Goal: Task Accomplishment & Management: Manage account settings

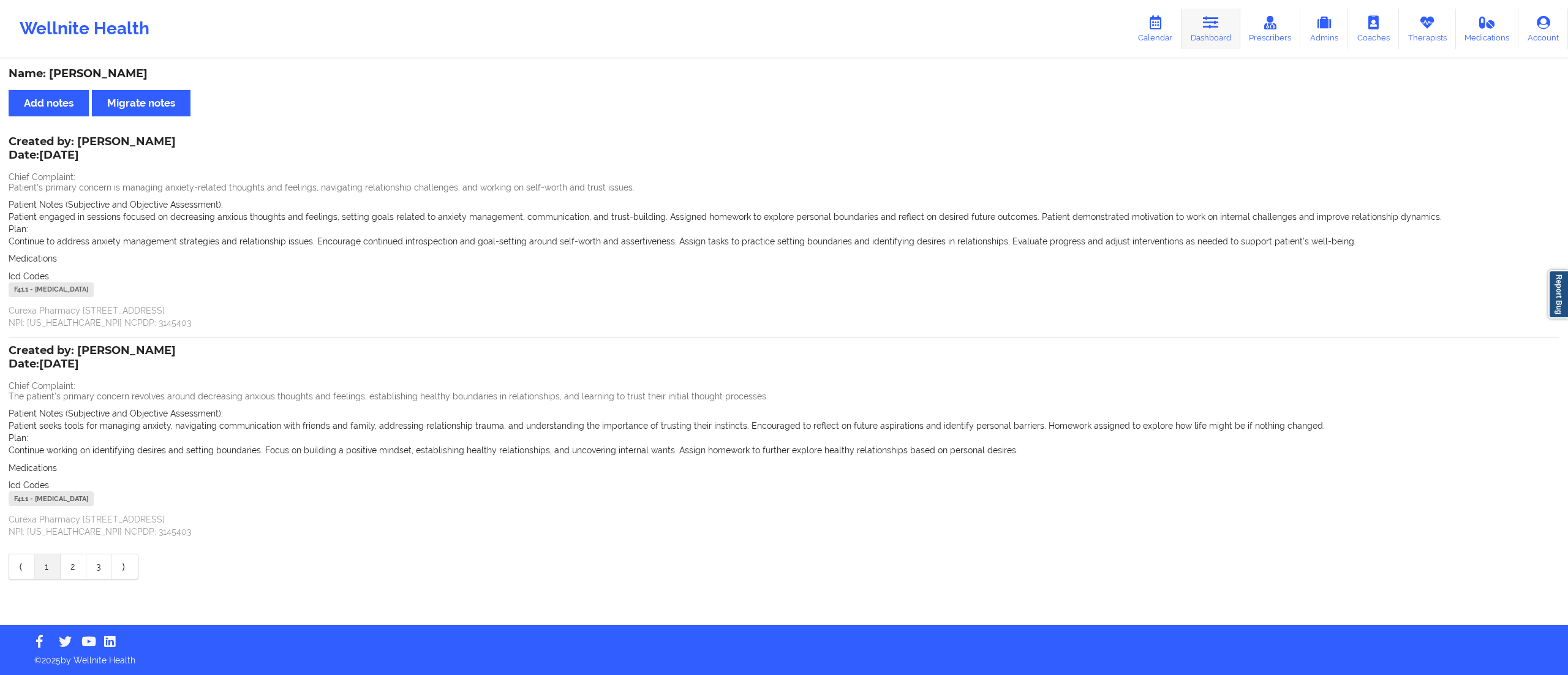
click at [1195, 33] on link "Dashboard" at bounding box center [1210, 28] width 59 height 40
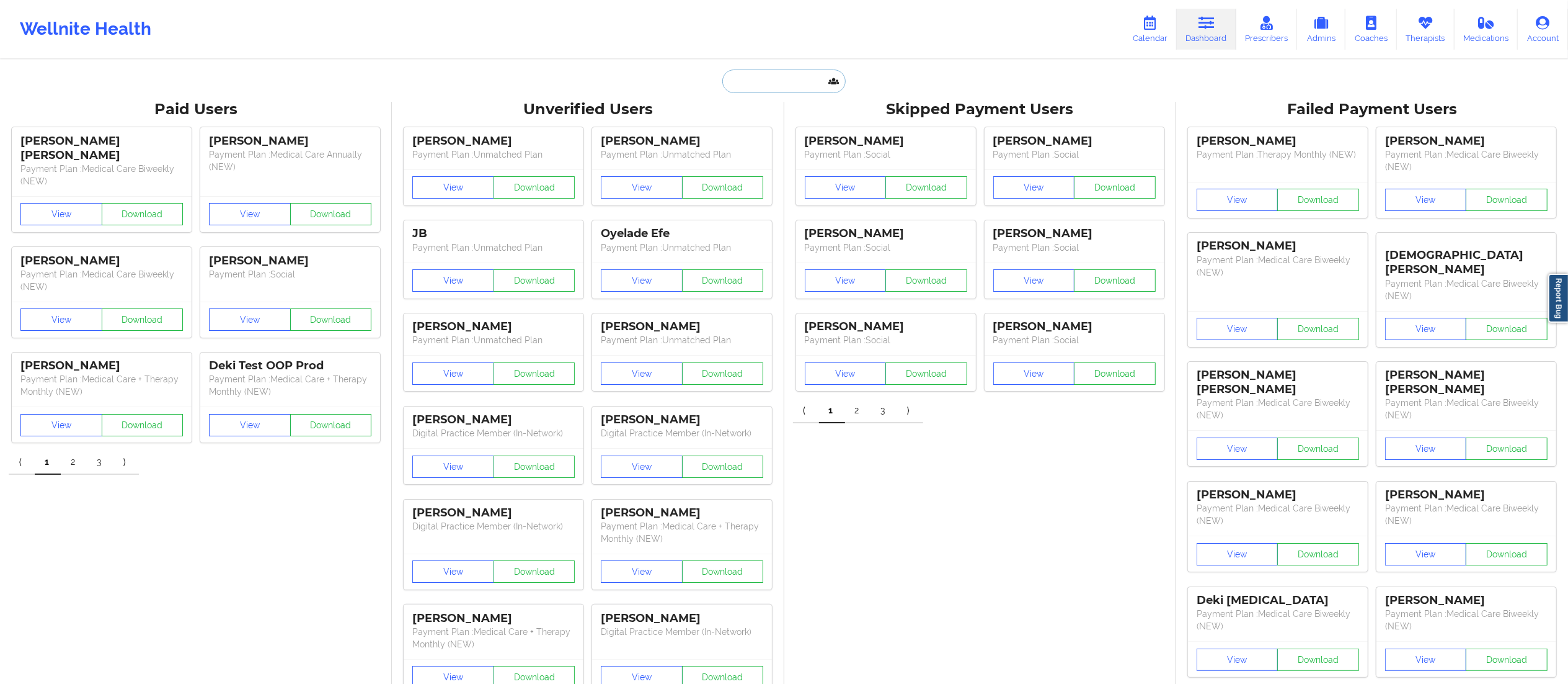
click at [780, 86] on input "text" at bounding box center [783, 81] width 123 height 23
paste input "[PERSON_NAME]"
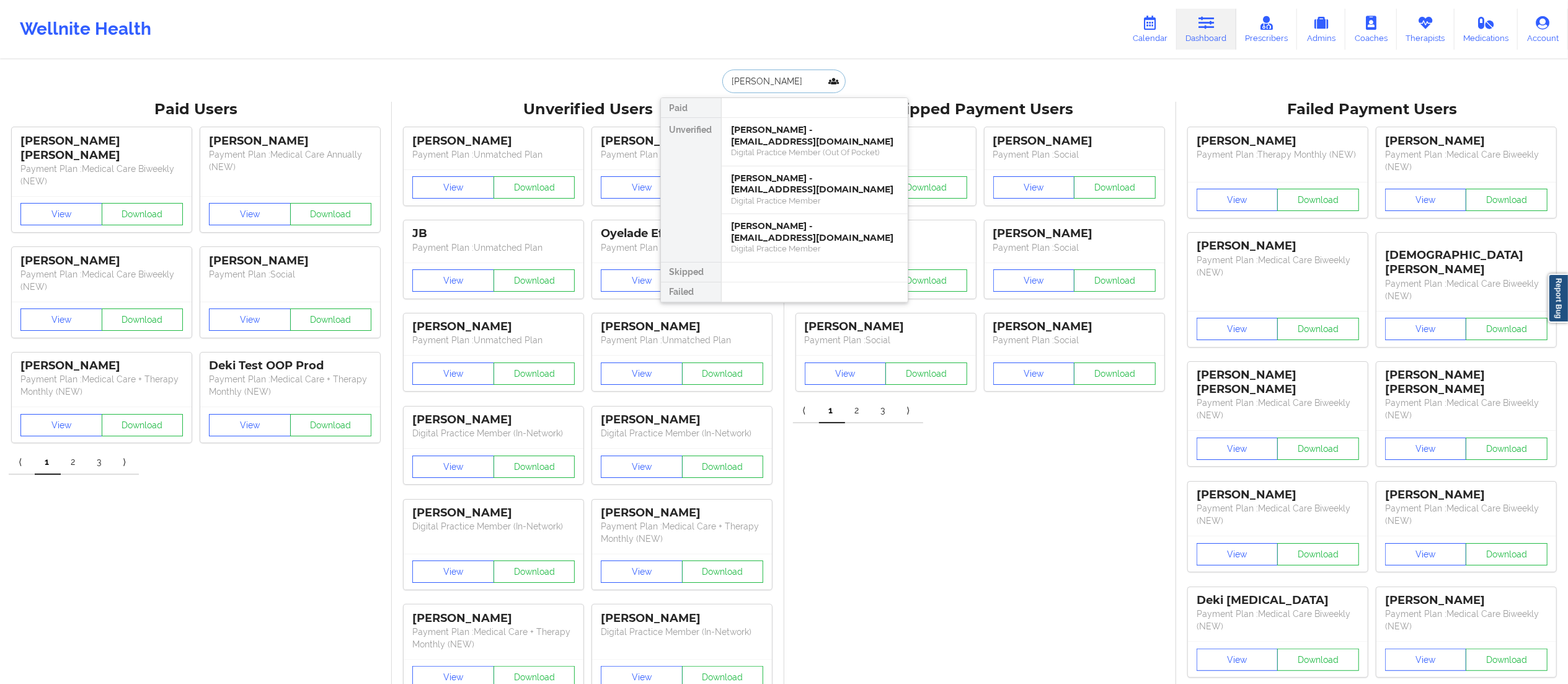
type input "[PERSON_NAME]"
click at [807, 236] on div "[PERSON_NAME] - [EMAIL_ADDRESS][DOMAIN_NAME]" at bounding box center [814, 231] width 166 height 23
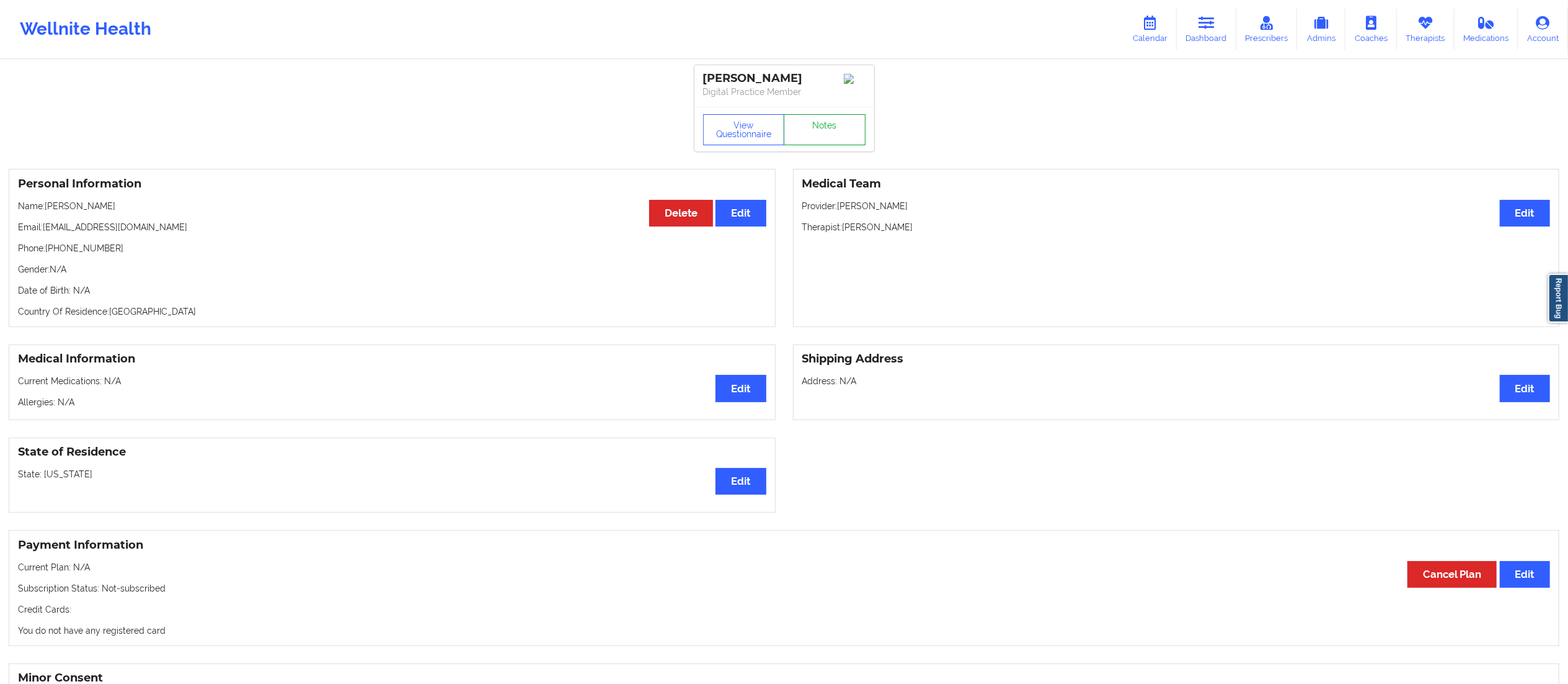
click at [817, 127] on link "Notes" at bounding box center [825, 129] width 82 height 31
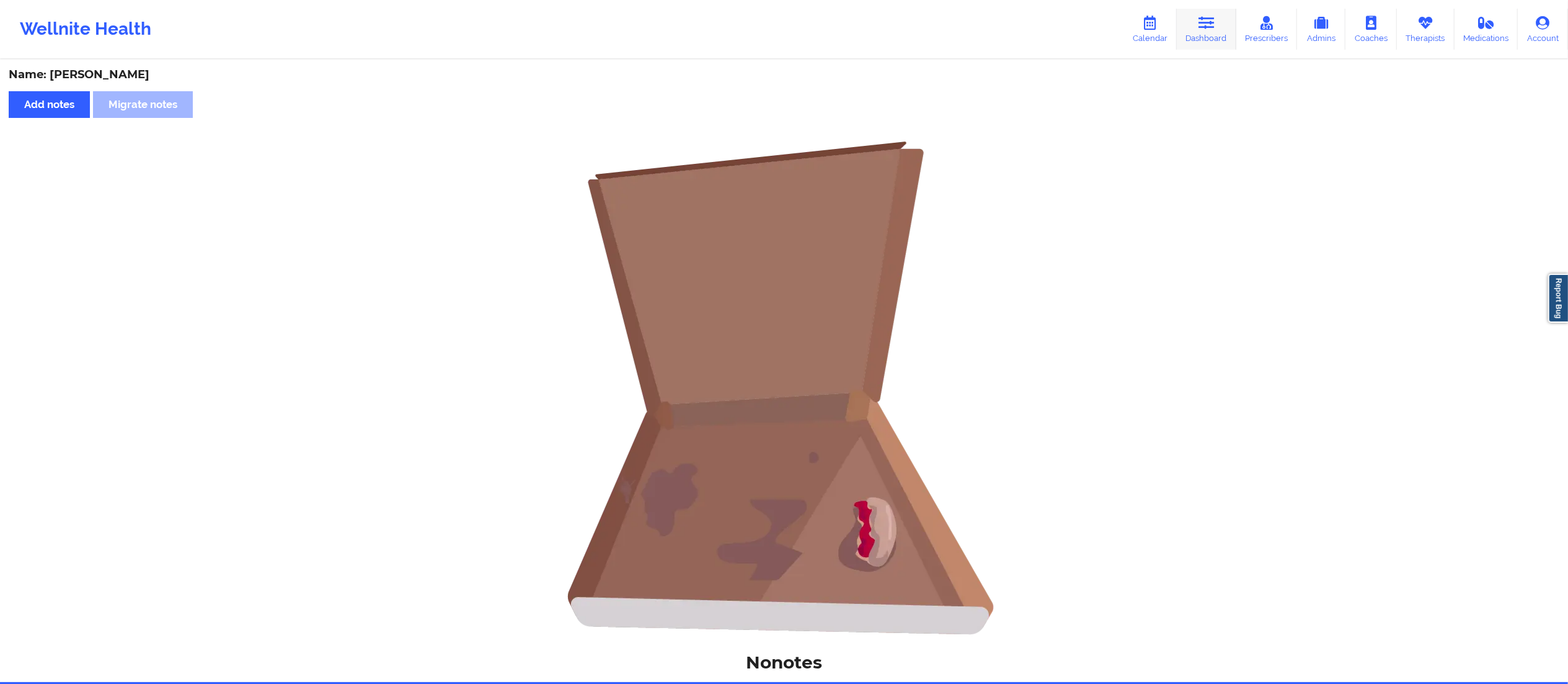
click at [1199, 24] on link "Dashboard" at bounding box center [1206, 28] width 59 height 41
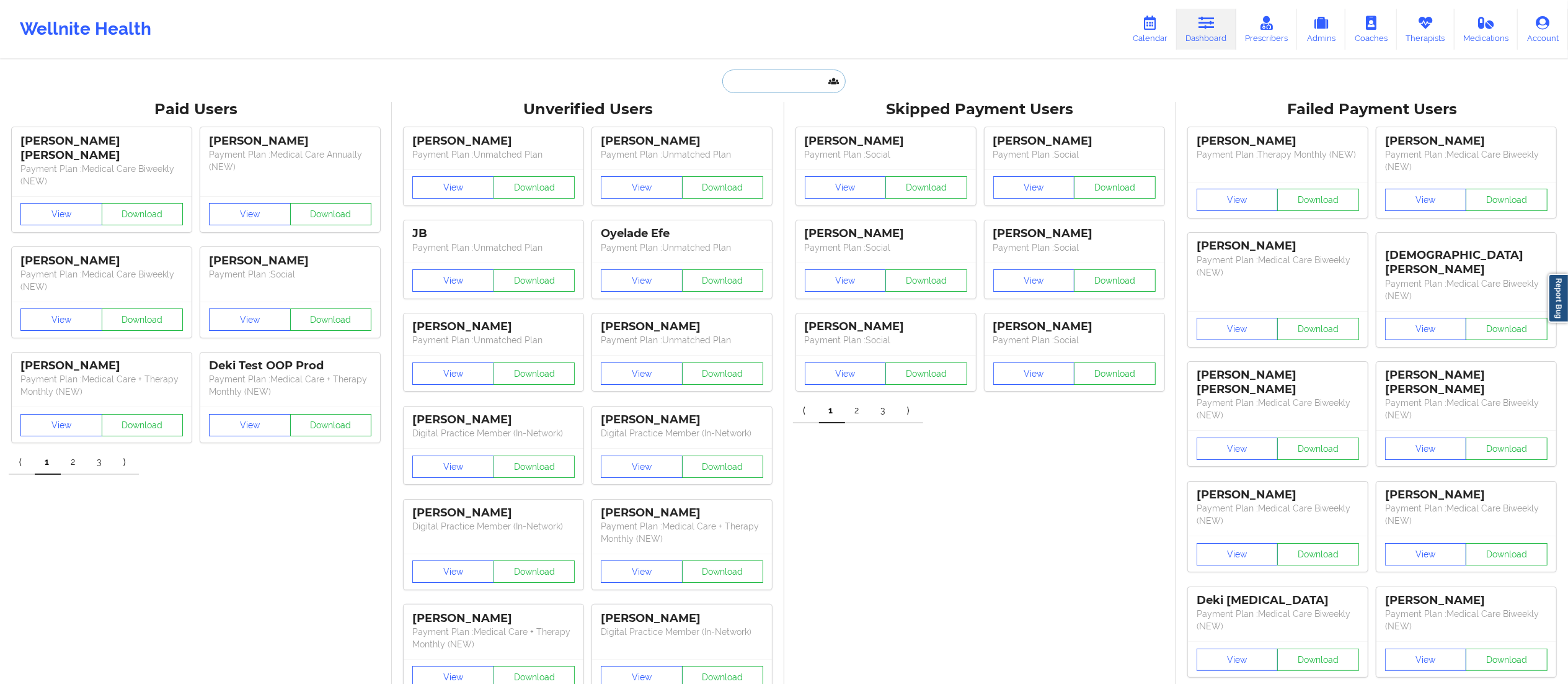
click at [784, 73] on input "text" at bounding box center [783, 81] width 123 height 23
paste input "[PERSON_NAME]"
type input "[PERSON_NAME]"
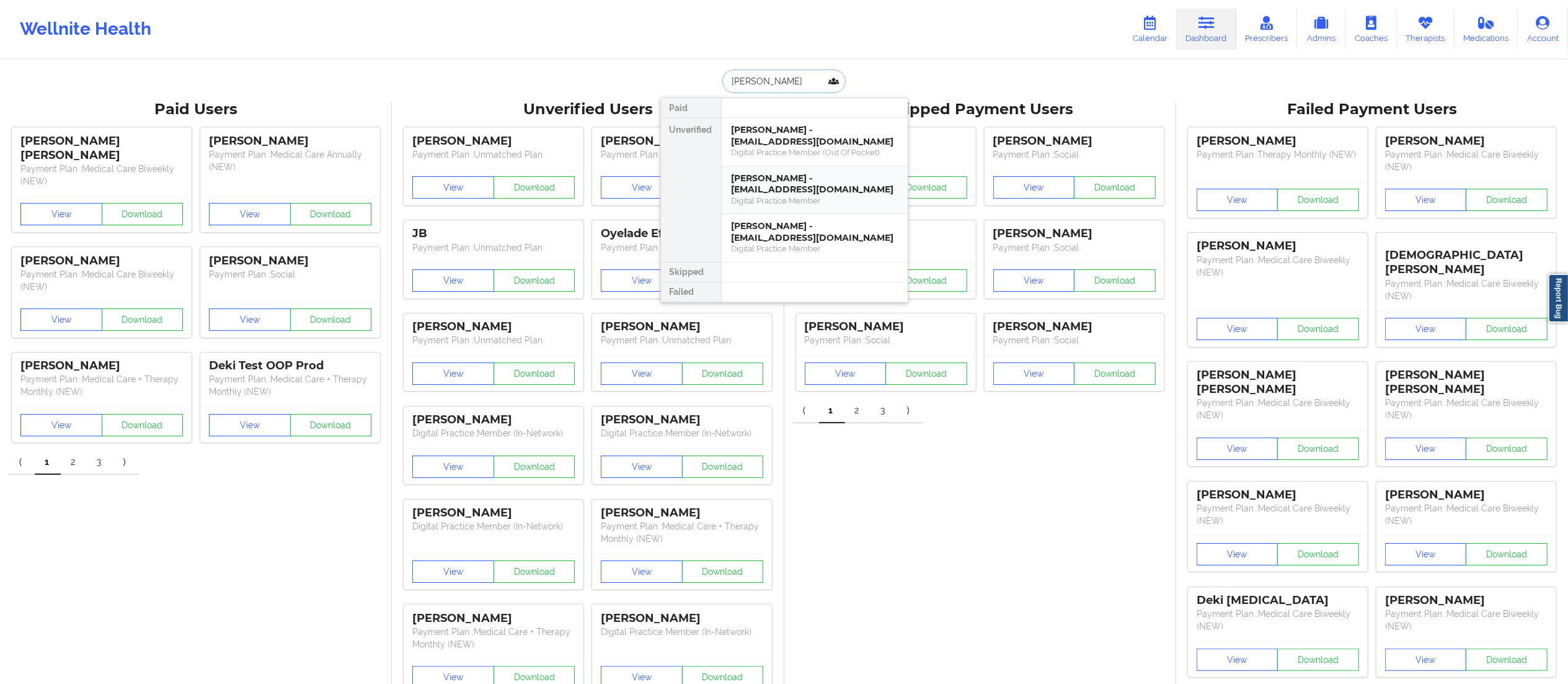
click at [776, 187] on div "[PERSON_NAME] - [EMAIL_ADDRESS][DOMAIN_NAME]" at bounding box center [814, 183] width 166 height 23
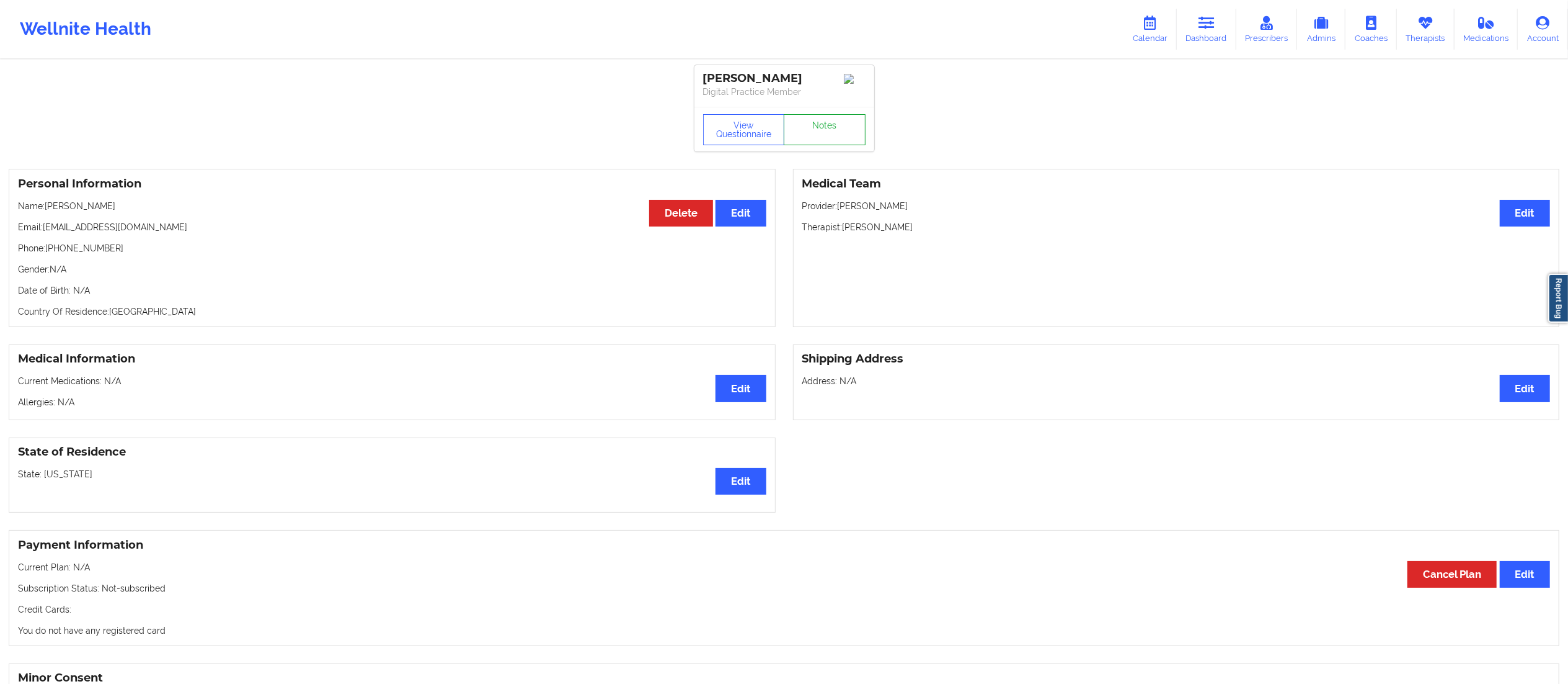
click at [817, 141] on link "Notes" at bounding box center [825, 129] width 82 height 31
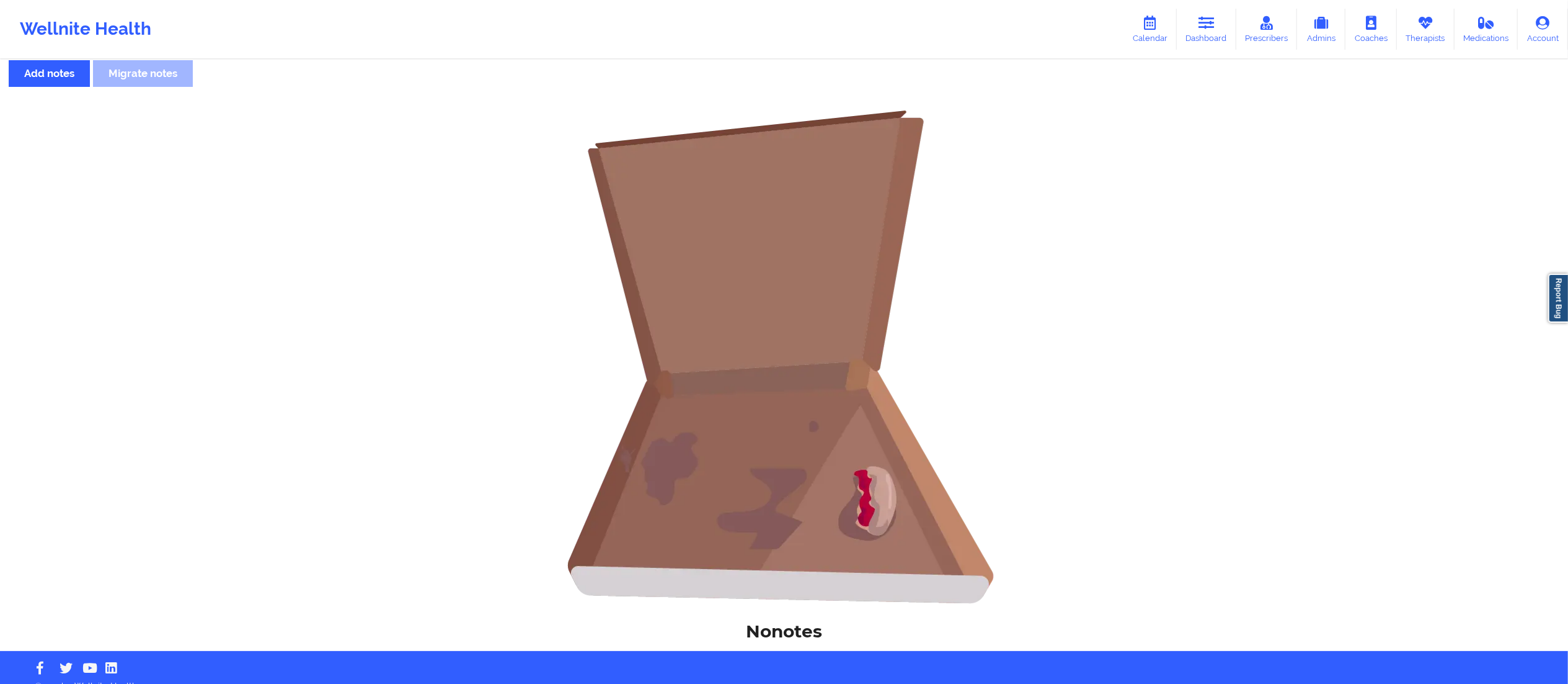
scroll to position [48, 0]
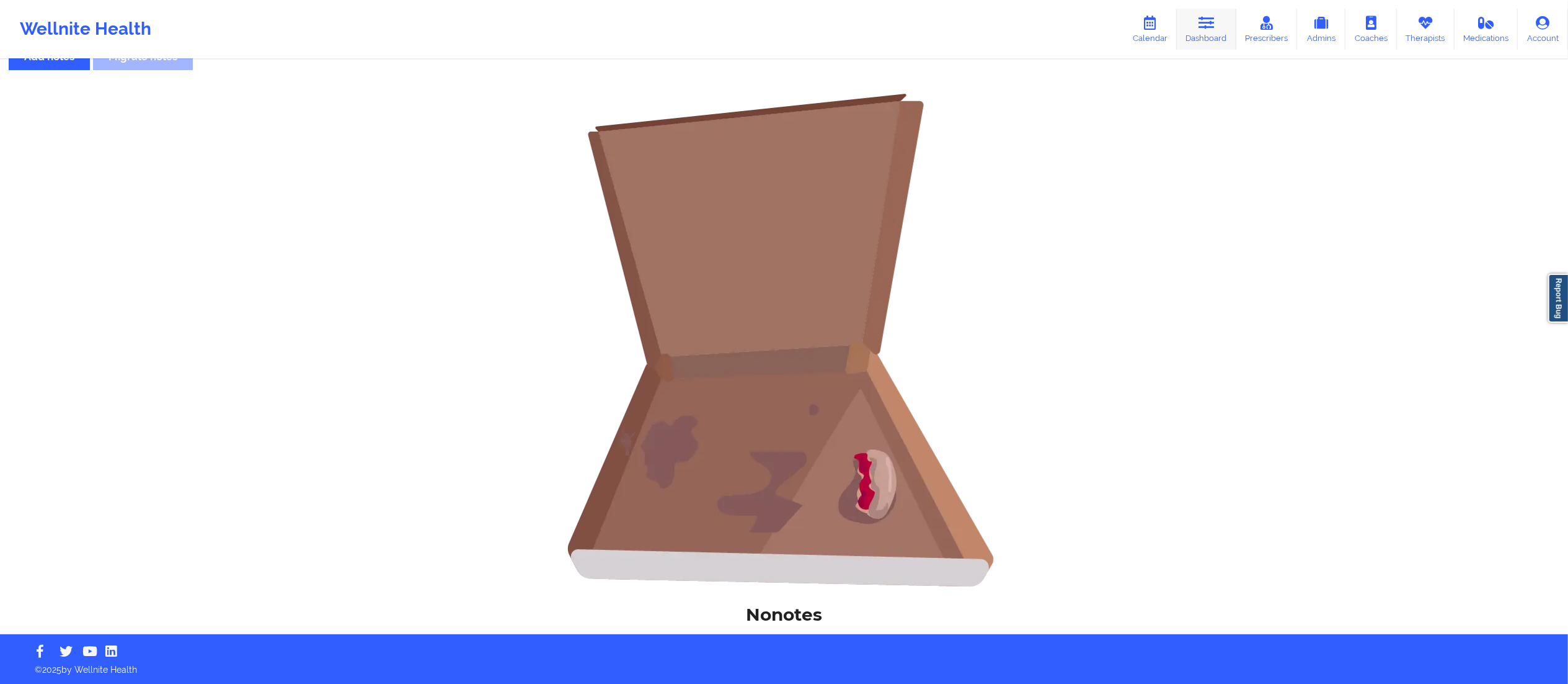
click at [1204, 43] on link "Dashboard" at bounding box center [1206, 28] width 59 height 41
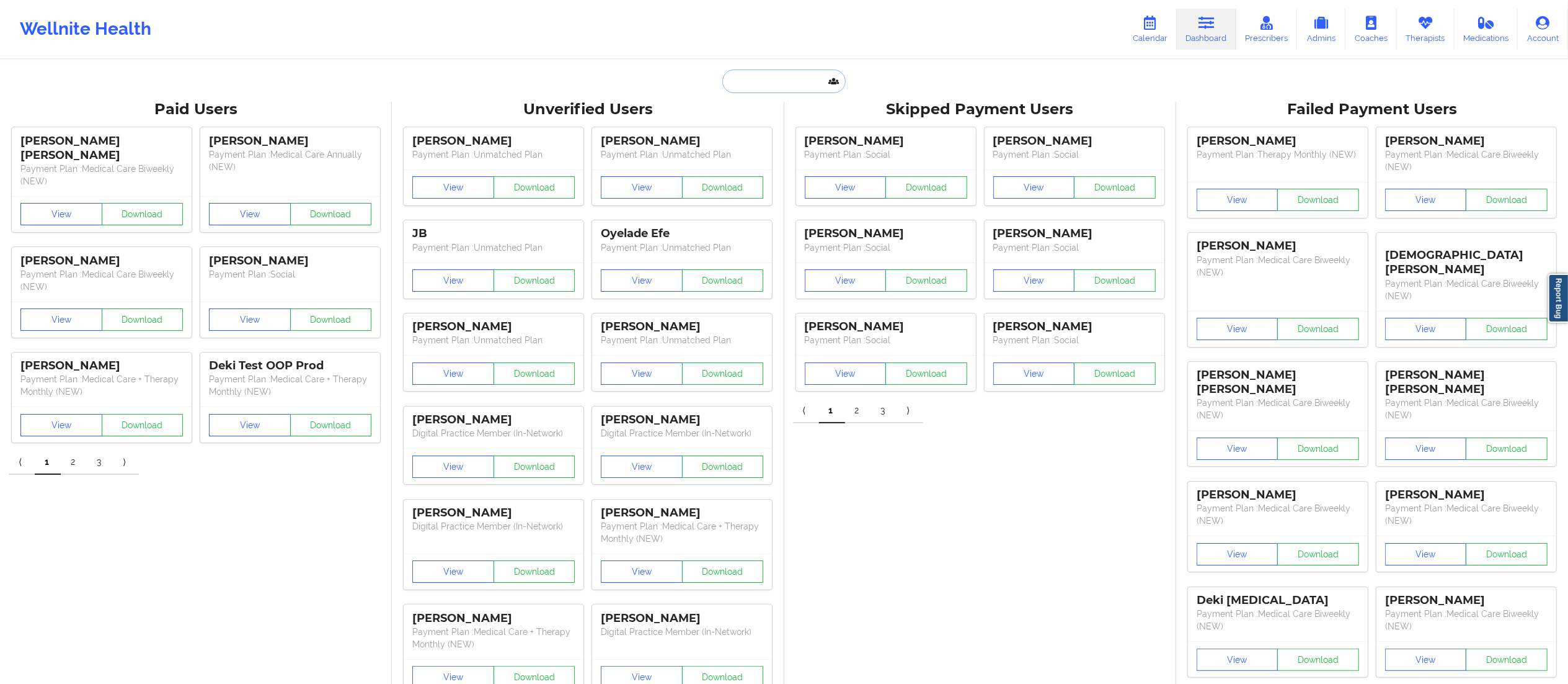
click at [784, 77] on input "text" at bounding box center [783, 81] width 123 height 23
paste input "[PERSON_NAME]"
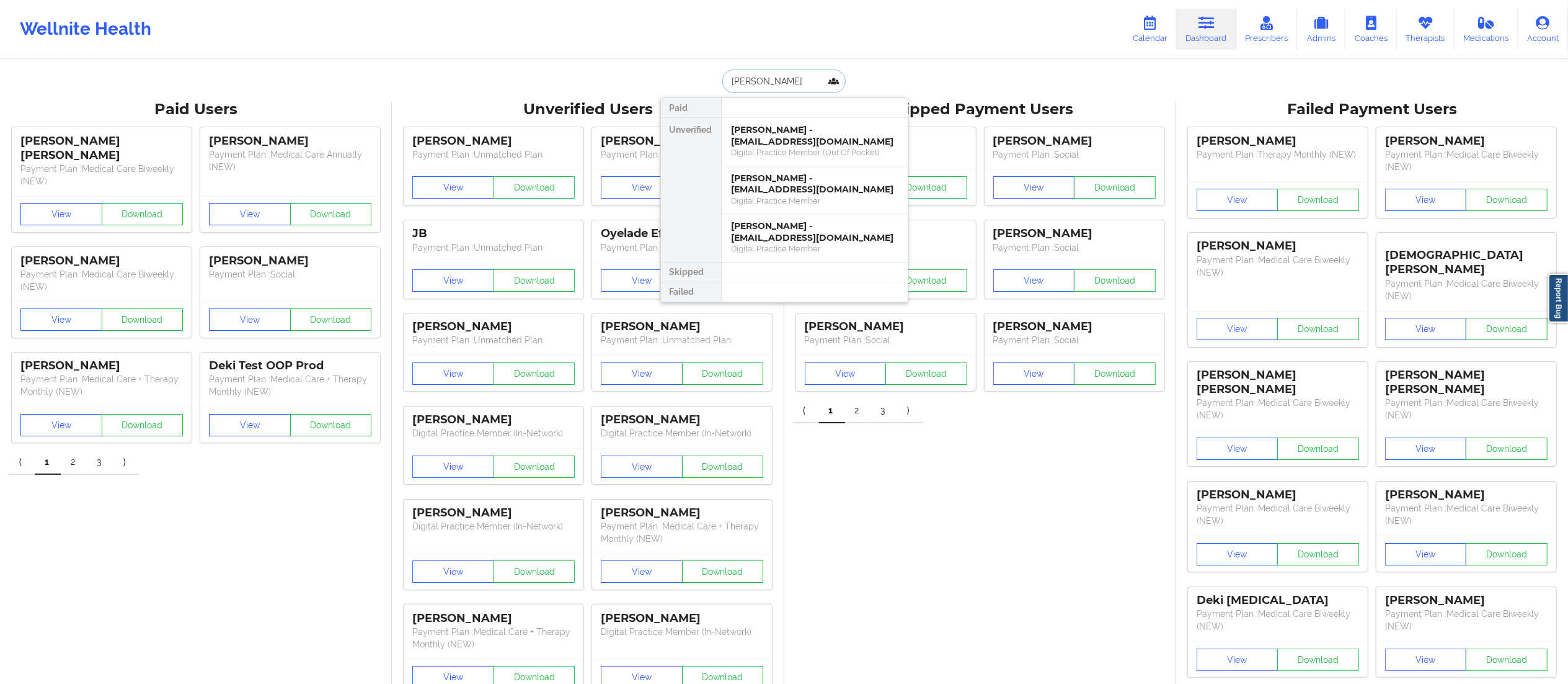
type input "[PERSON_NAME]"
click at [807, 238] on div "[PERSON_NAME] - [EMAIL_ADDRESS][DOMAIN_NAME]" at bounding box center [814, 231] width 166 height 23
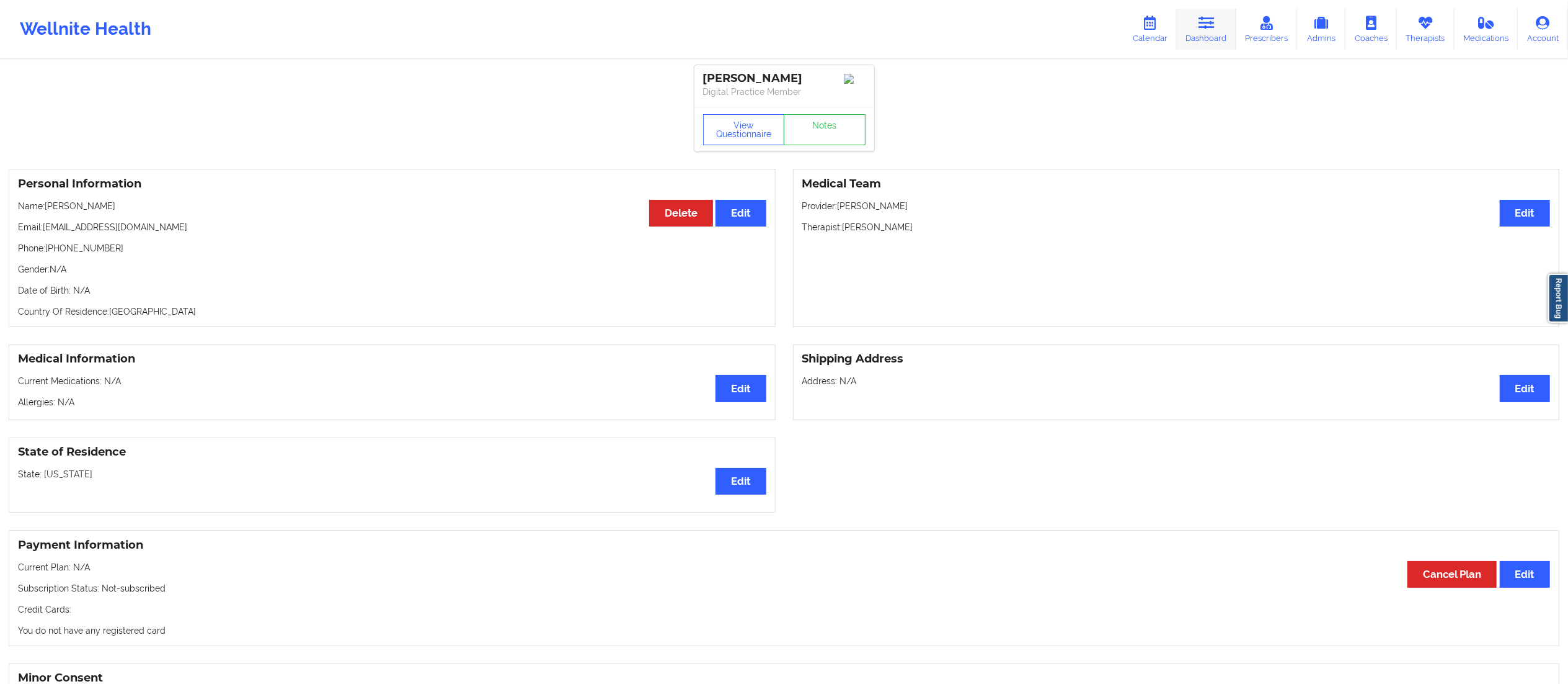
click at [1214, 29] on icon at bounding box center [1206, 23] width 16 height 13
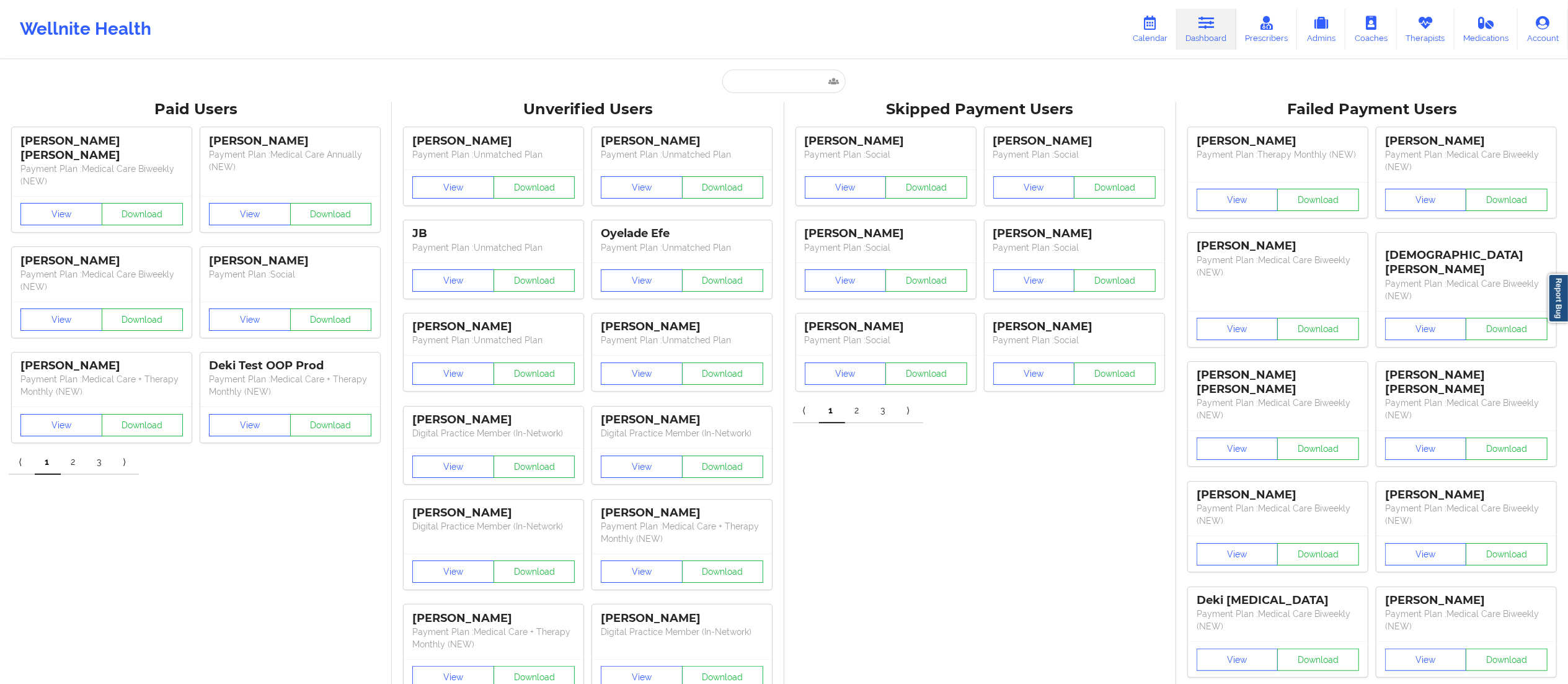
click at [779, 89] on input "text" at bounding box center [783, 81] width 123 height 23
paste input "[PERSON_NAME]"
type input "[PERSON_NAME]"
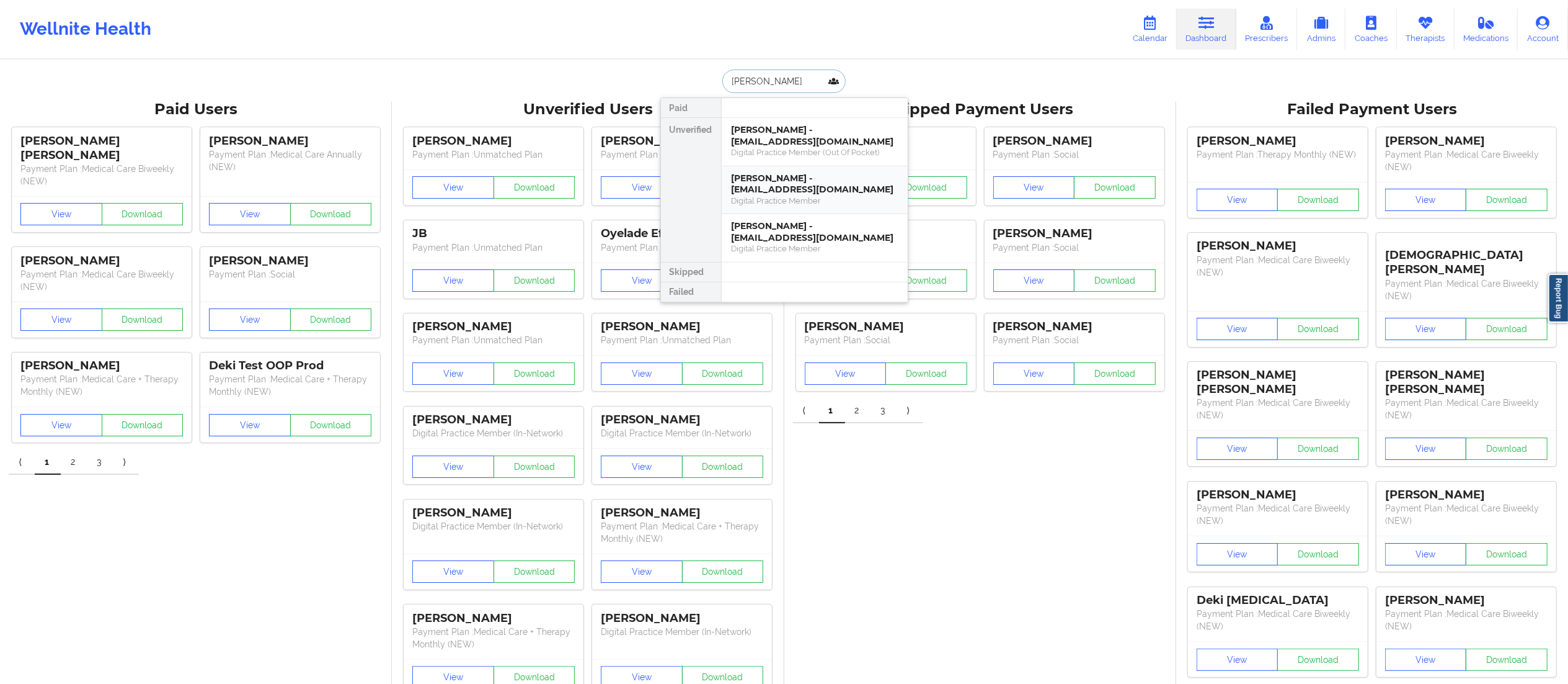
click at [792, 190] on div "[PERSON_NAME] - [EMAIL_ADDRESS][DOMAIN_NAME]" at bounding box center [814, 183] width 166 height 23
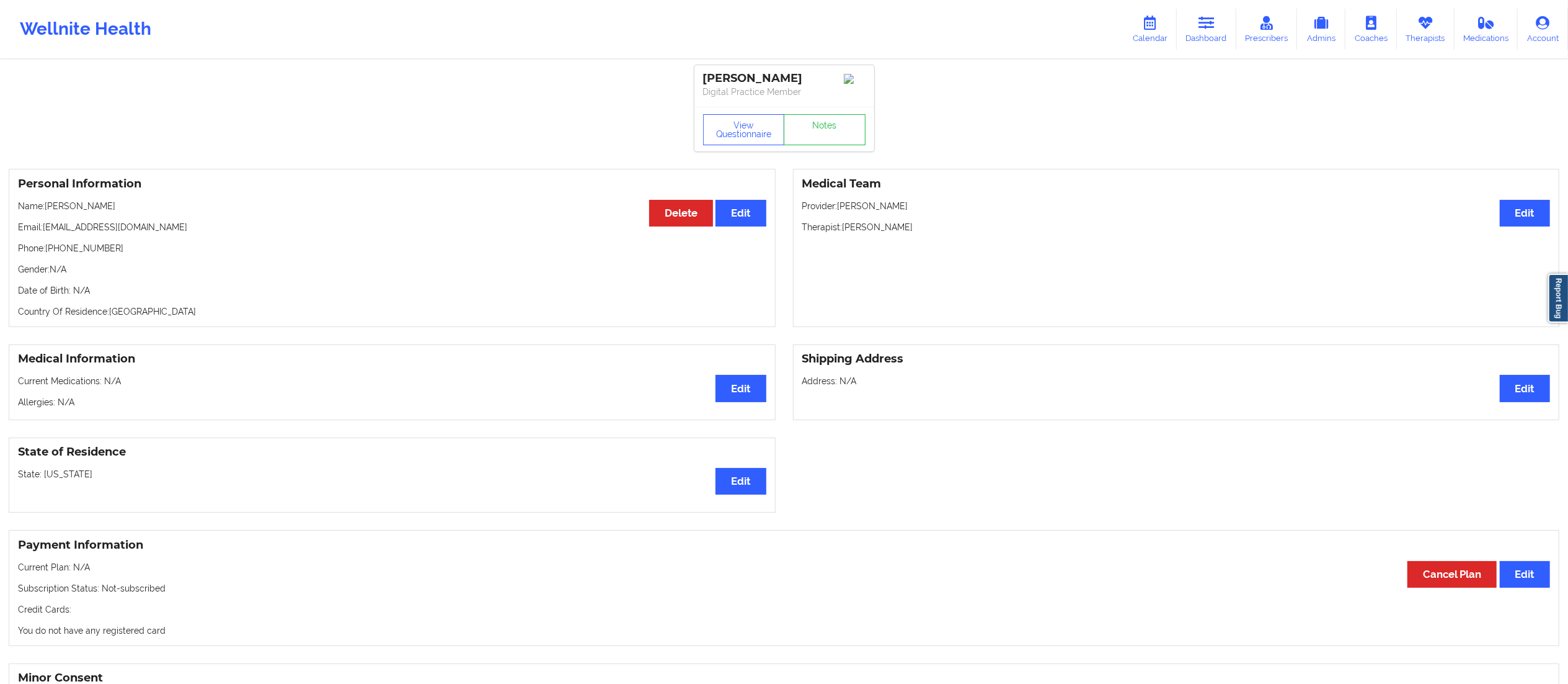
drag, startPoint x: 1222, startPoint y: 28, endPoint x: 1167, endPoint y: 57, distance: 62.2
click at [1222, 28] on link "Dashboard" at bounding box center [1206, 28] width 59 height 41
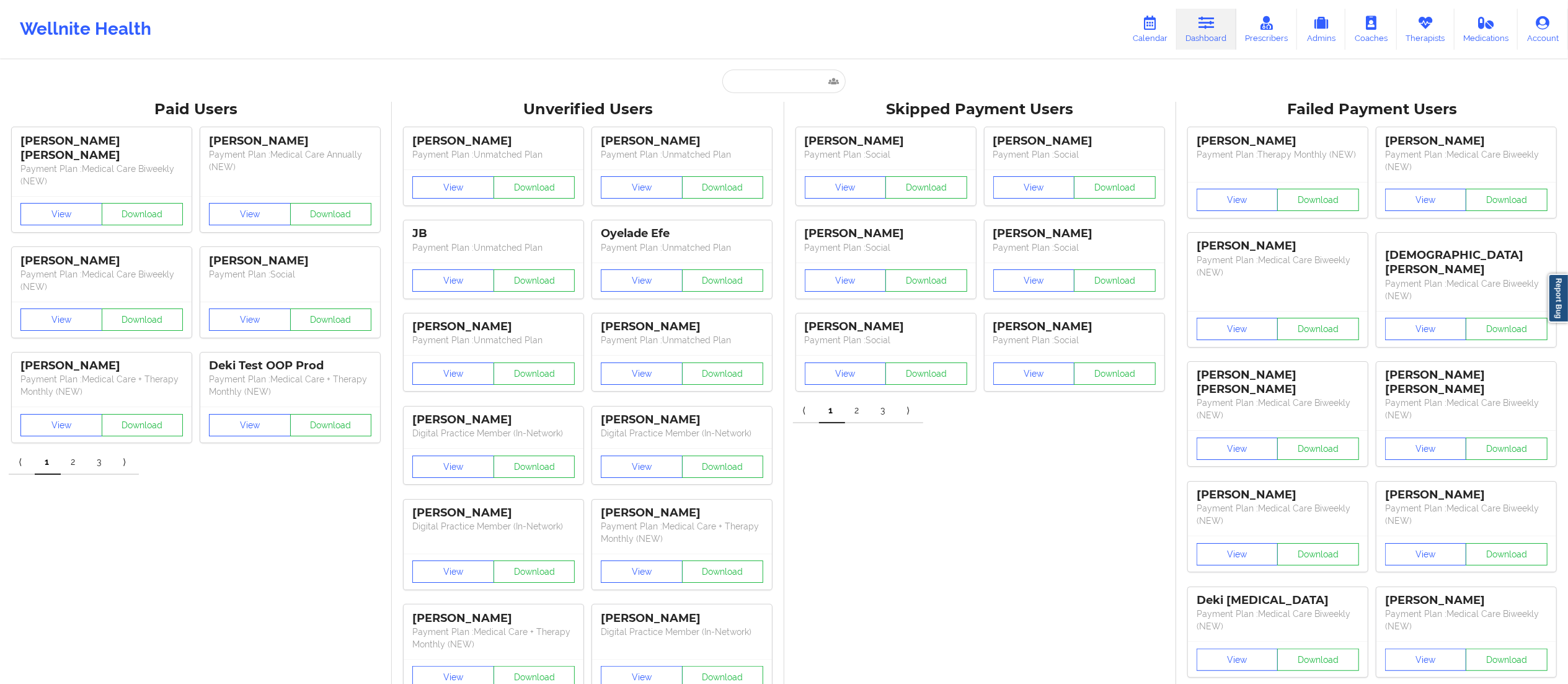
click at [797, 81] on input "text" at bounding box center [783, 81] width 123 height 23
paste input "[PERSON_NAME]"
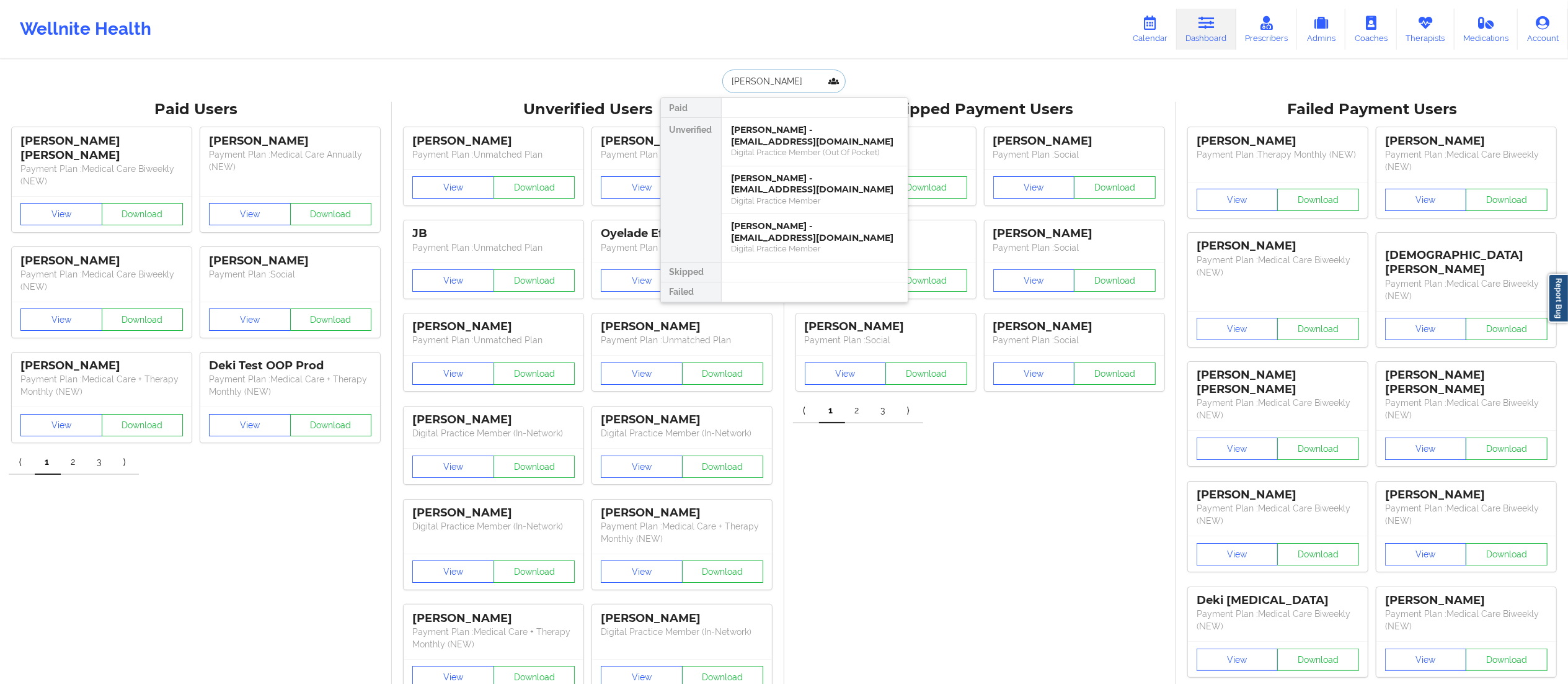
type input "[PERSON_NAME]"
click at [812, 186] on div "[PERSON_NAME] - [EMAIL_ADDRESS][DOMAIN_NAME]" at bounding box center [814, 183] width 166 height 23
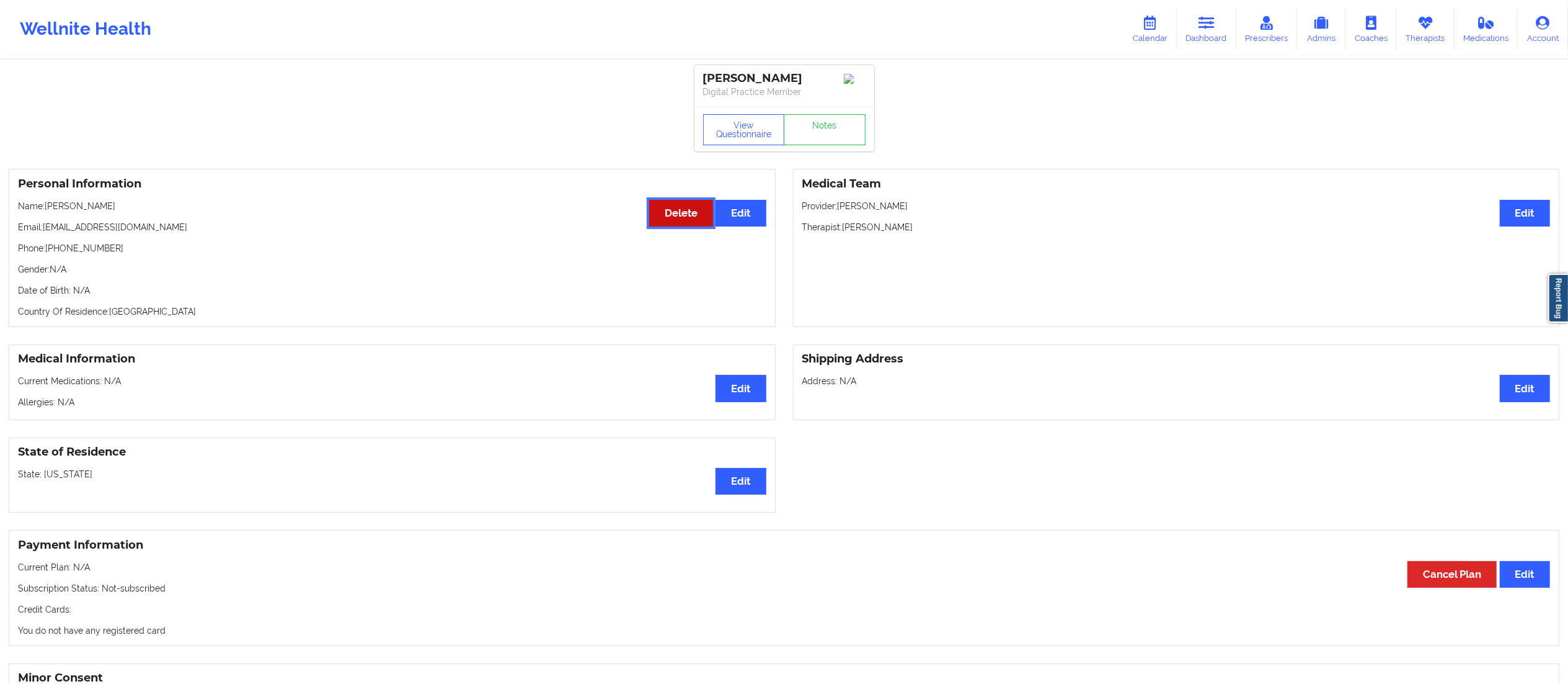
click at [661, 218] on button "Delete" at bounding box center [681, 213] width 64 height 27
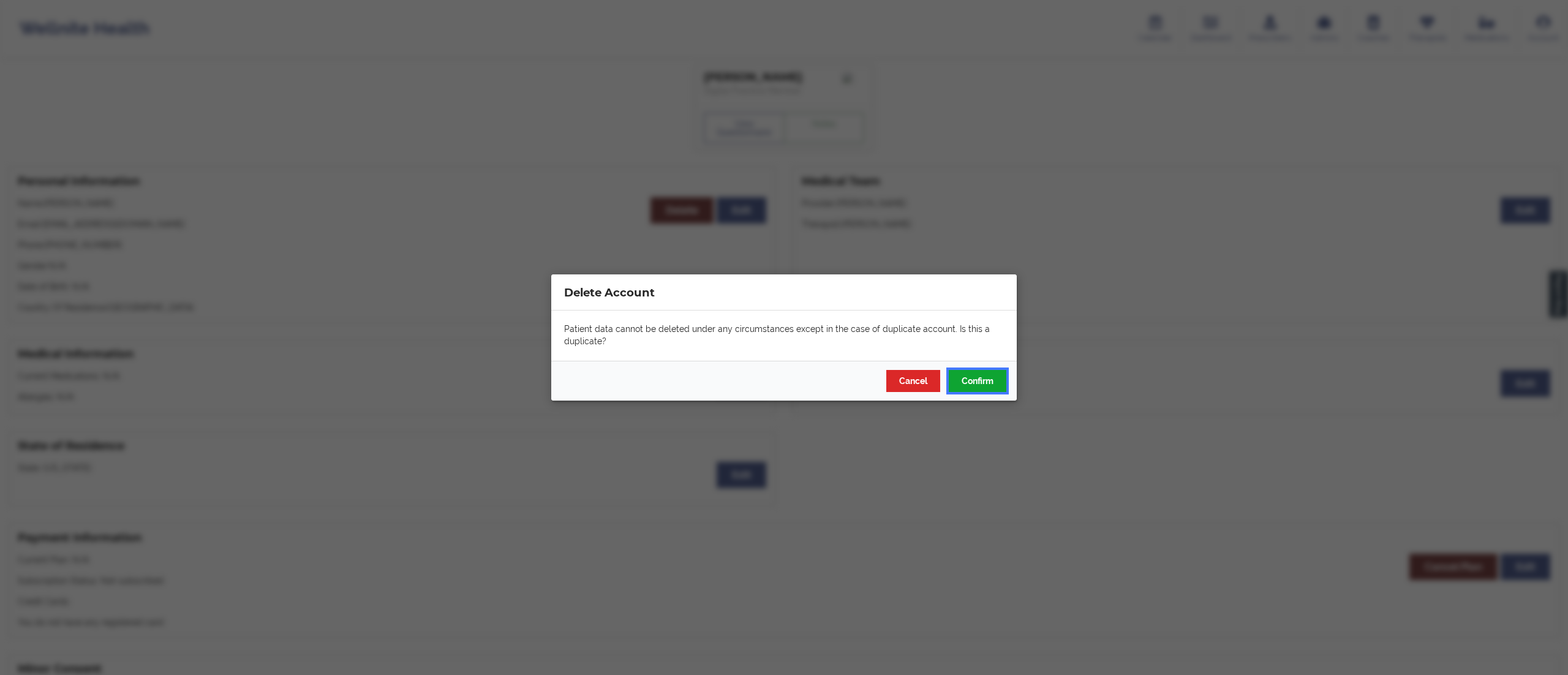
click at [961, 386] on button "Confirm" at bounding box center [978, 381] width 58 height 22
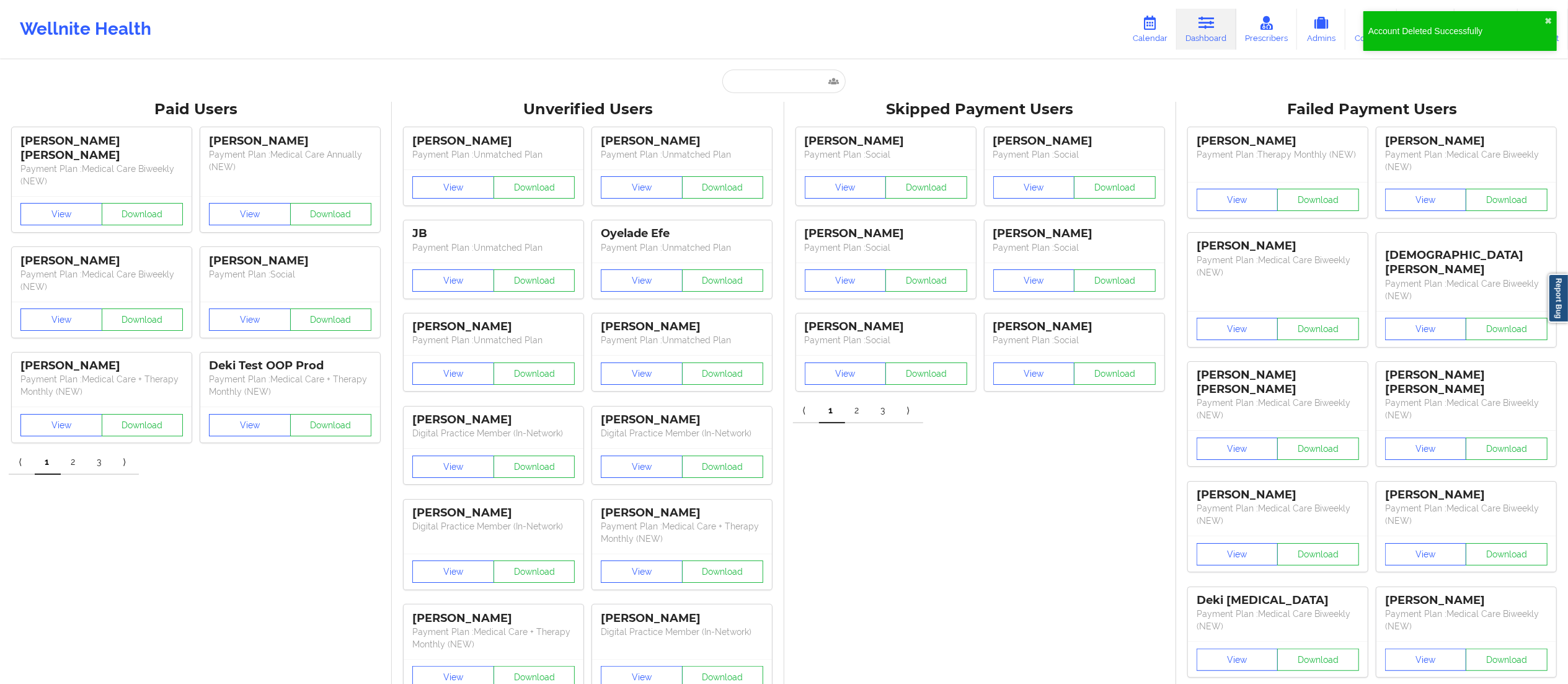
click at [1209, 34] on link "Dashboard" at bounding box center [1206, 28] width 59 height 41
click at [779, 81] on input "text" at bounding box center [783, 81] width 123 height 23
paste input "[PERSON_NAME]"
type input "[PERSON_NAME]"
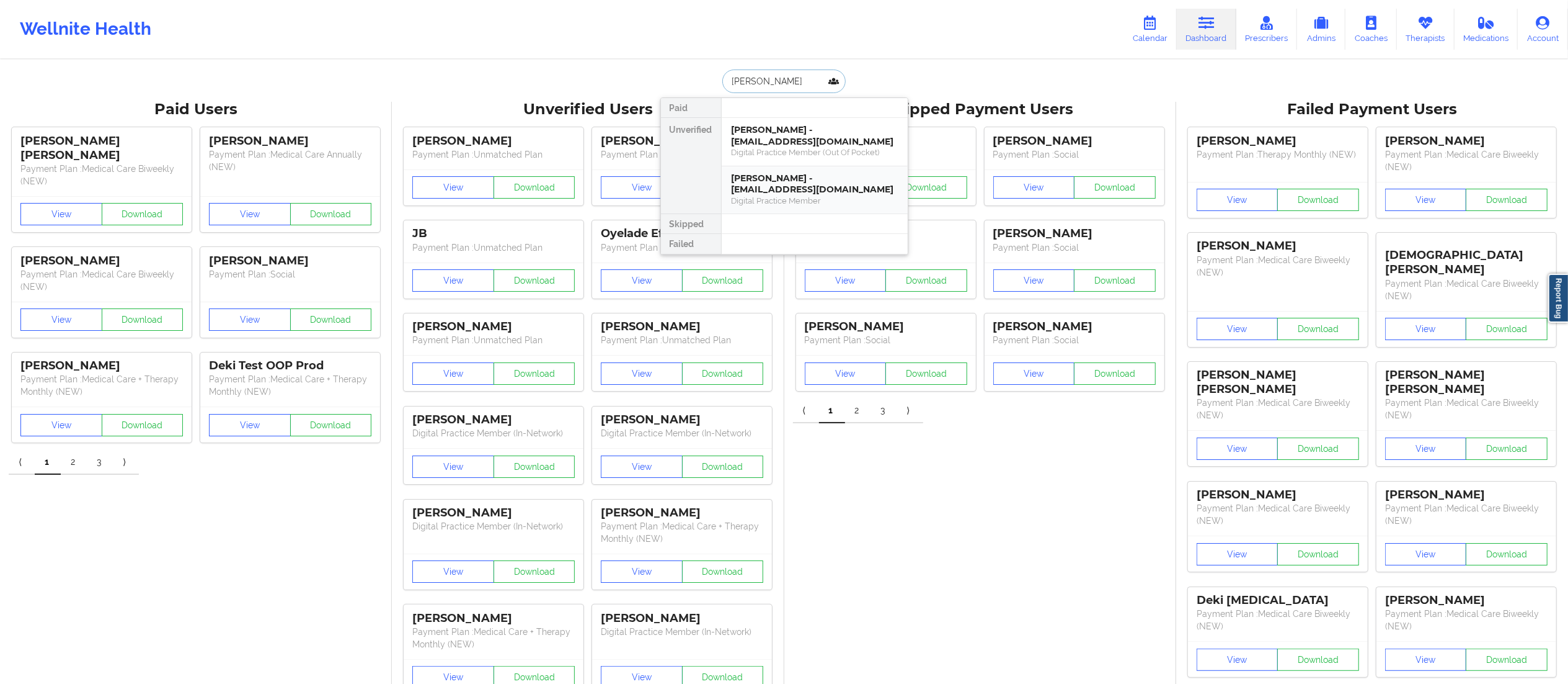
click at [792, 192] on div "[PERSON_NAME] - [EMAIL_ADDRESS][DOMAIN_NAME]" at bounding box center [814, 183] width 166 height 23
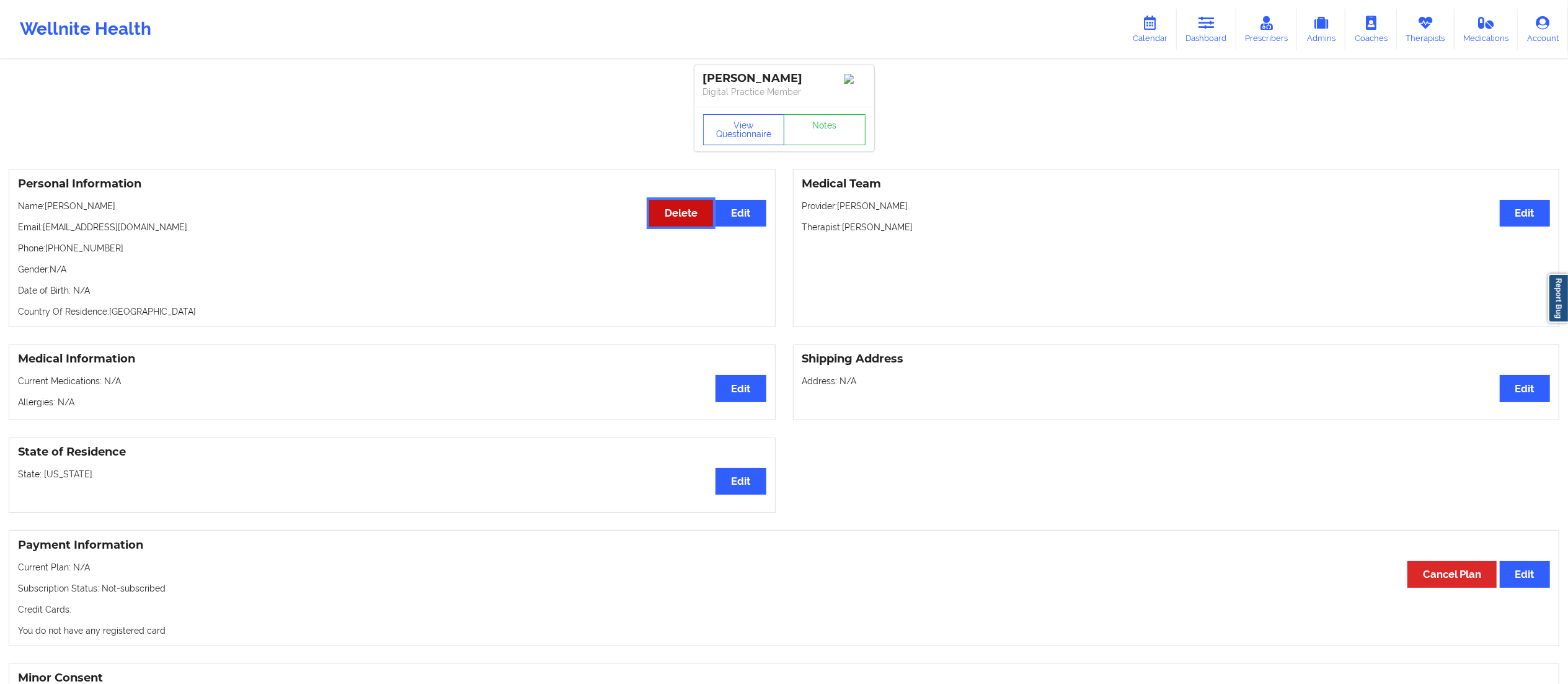
click at [676, 210] on button "Delete" at bounding box center [681, 213] width 64 height 27
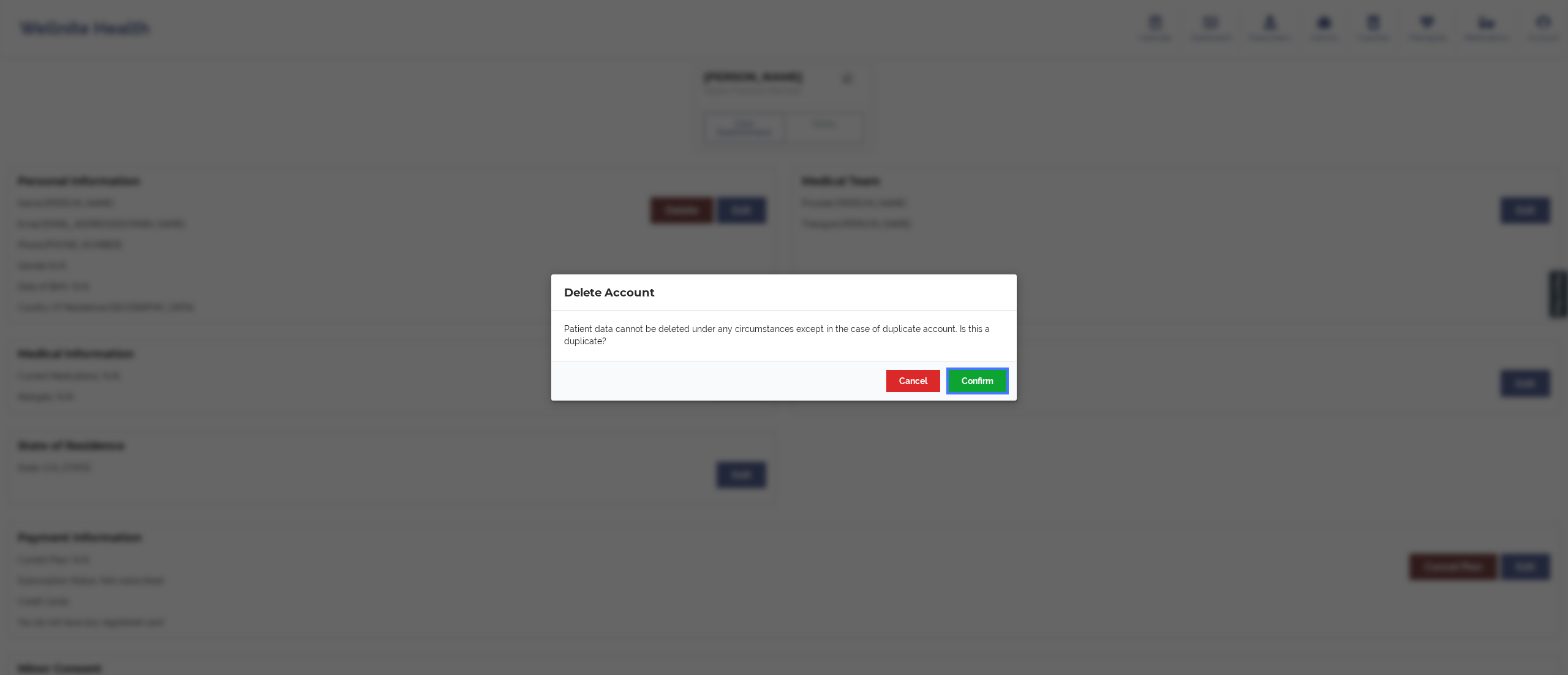
click at [965, 377] on button "Confirm" at bounding box center [978, 381] width 58 height 22
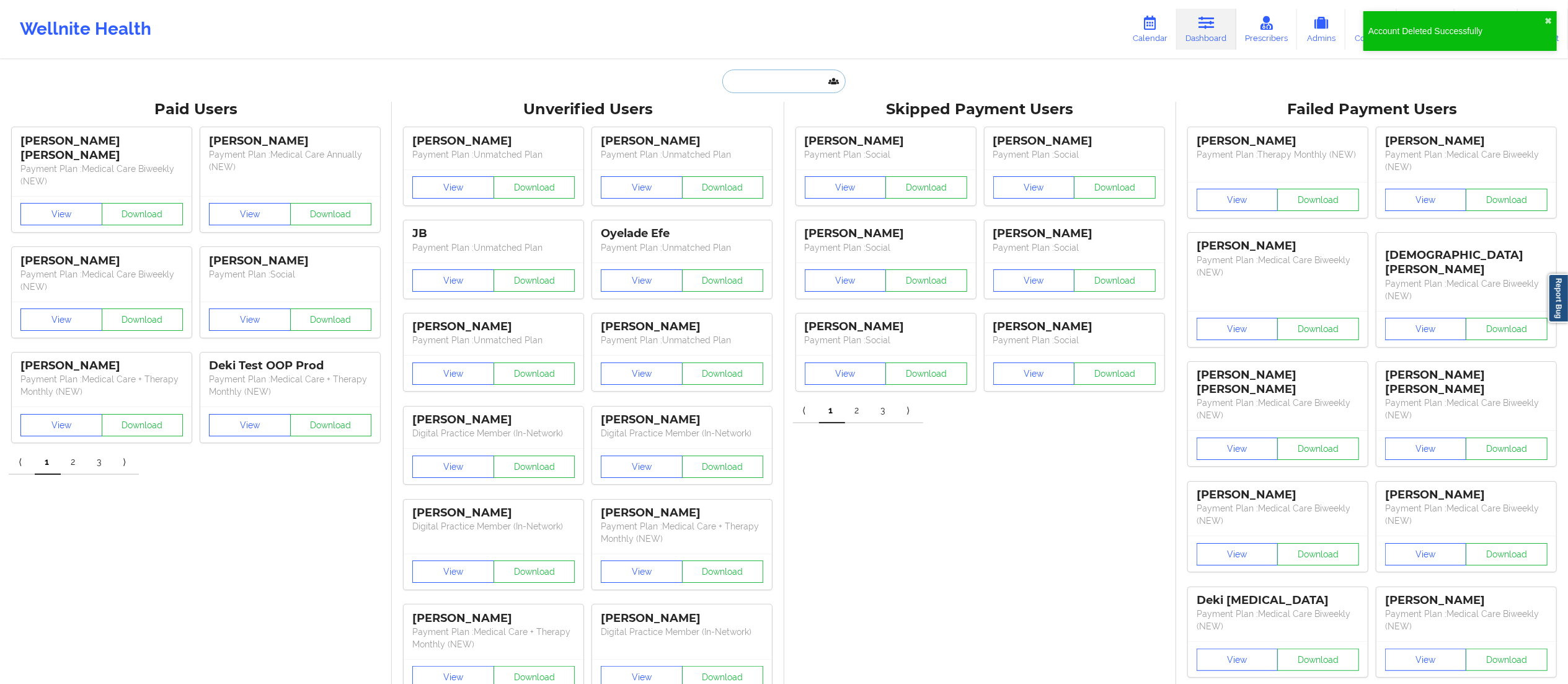
click at [792, 86] on input "text" at bounding box center [783, 81] width 123 height 23
paste input "[PERSON_NAME]"
type input "[PERSON_NAME]"
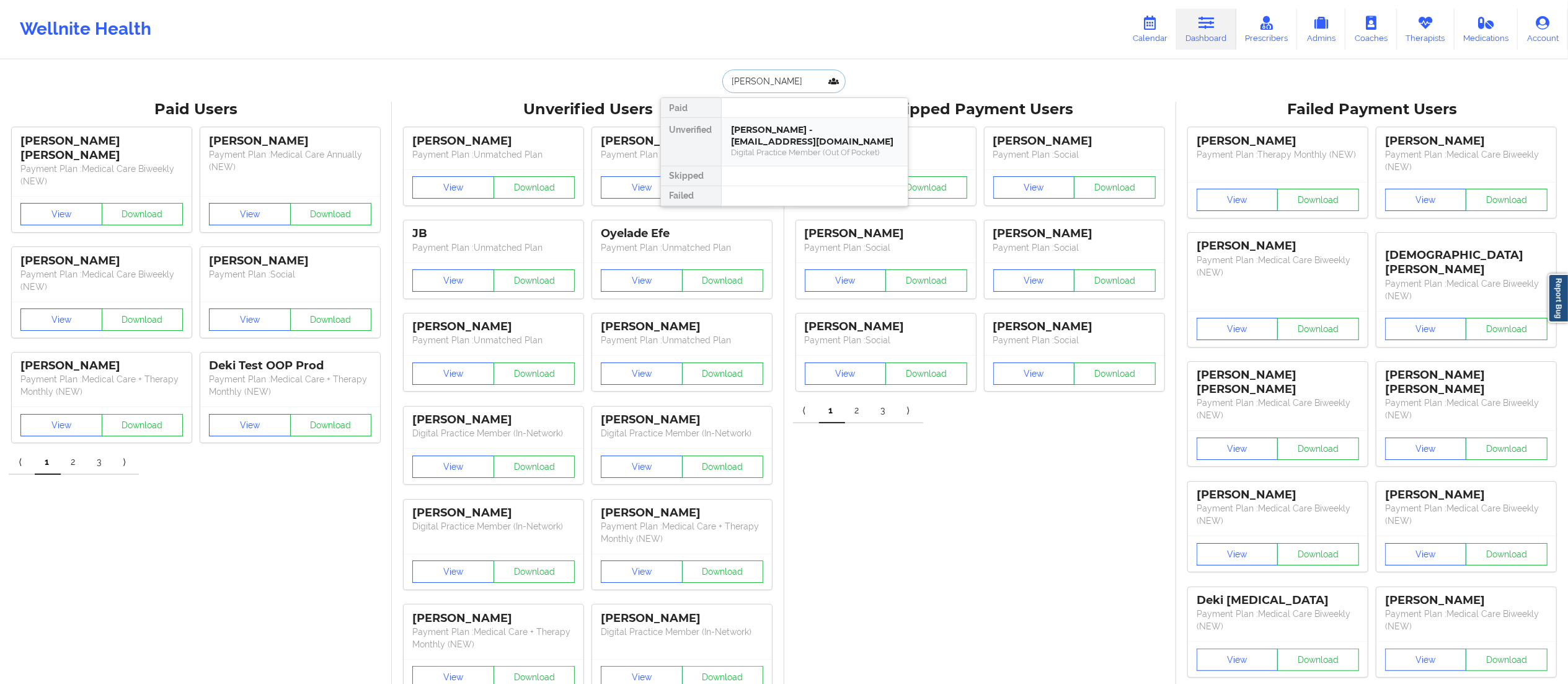
click at [814, 149] on div "Digital Practice Member (Out Of Pocket)" at bounding box center [814, 152] width 166 height 11
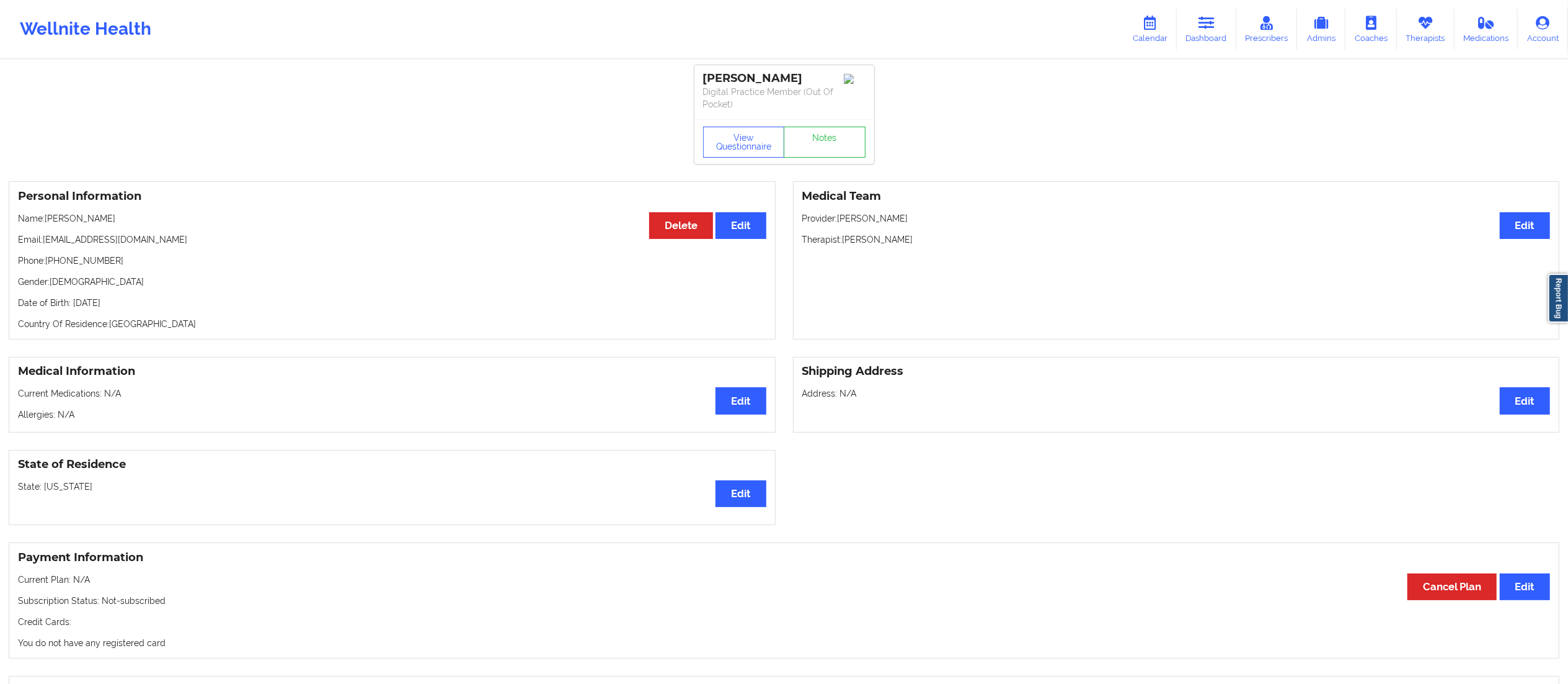
click at [816, 119] on div "View Questionnaire Notes" at bounding box center [784, 141] width 180 height 44
click at [823, 134] on link "Notes" at bounding box center [825, 142] width 82 height 31
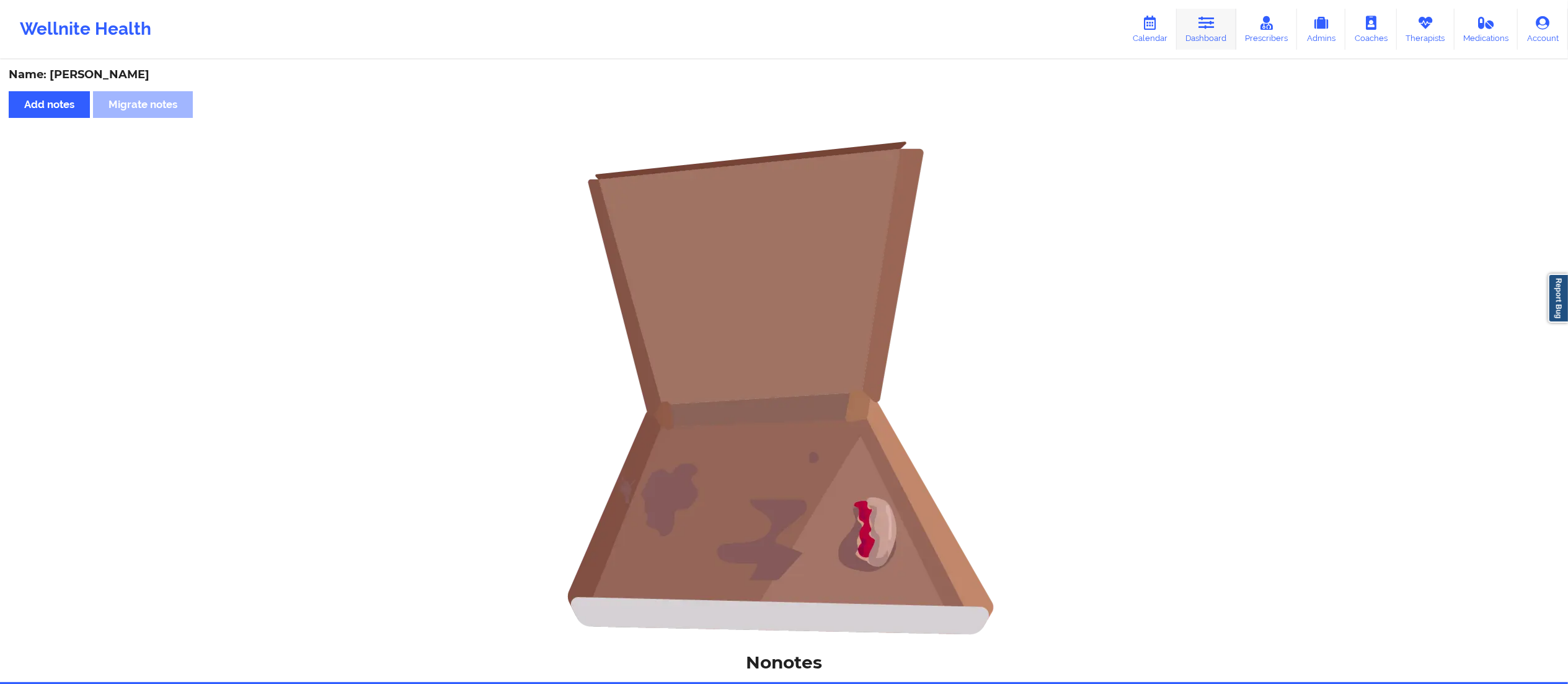
click at [1209, 30] on link "Dashboard" at bounding box center [1206, 28] width 59 height 41
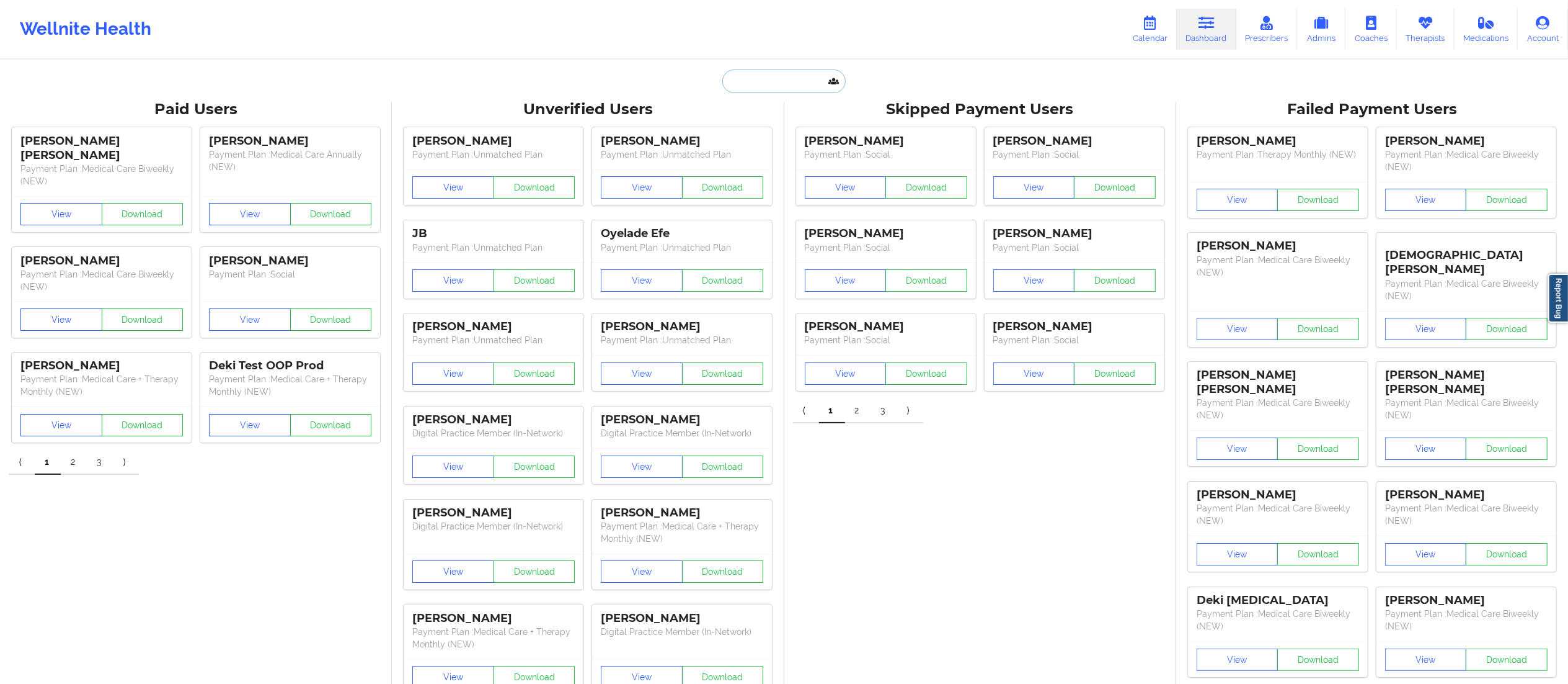
click at [765, 89] on input "text" at bounding box center [783, 81] width 123 height 23
paste input "[PERSON_NAME]"
type input "[PERSON_NAME]"
